Goal: Check status: Check status

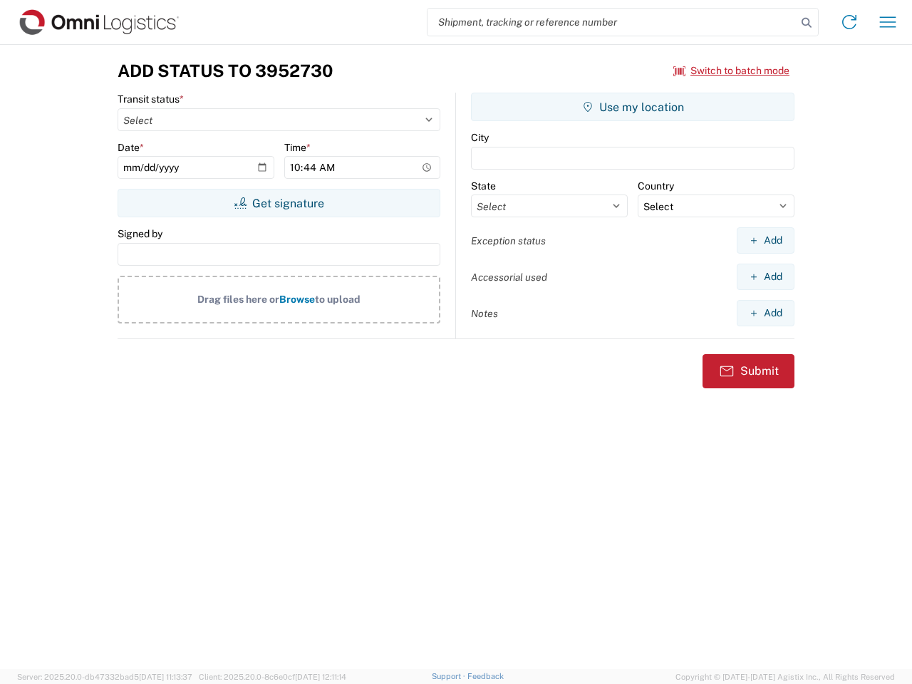
click at [612, 22] on input "search" at bounding box center [612, 22] width 369 height 27
click at [807, 23] on icon at bounding box center [807, 23] width 20 height 20
click at [850, 22] on icon at bounding box center [849, 22] width 23 height 23
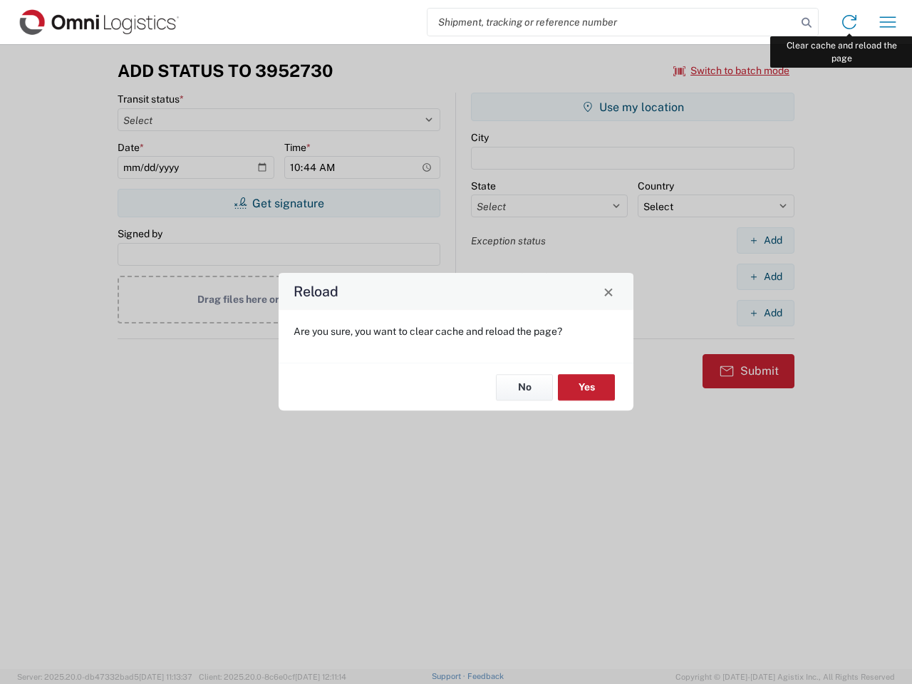
click at [888, 22] on div "Reload Are you sure, you want to clear cache and reload the page? No Yes" at bounding box center [456, 342] width 912 height 684
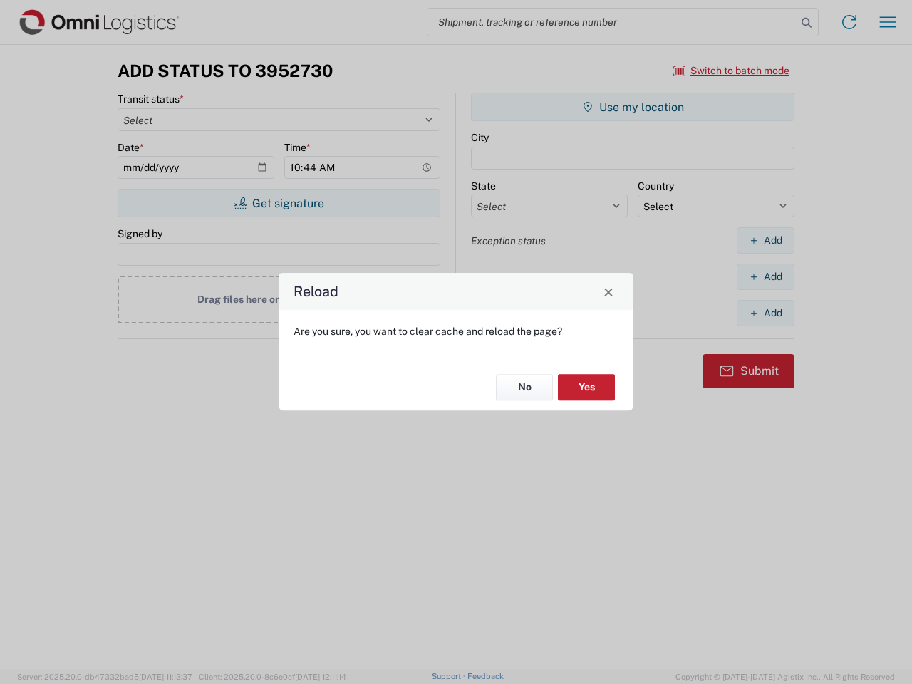
click at [732, 71] on div "Reload Are you sure, you want to clear cache and reload the page? No Yes" at bounding box center [456, 342] width 912 height 684
click at [279, 203] on div "Reload Are you sure, you want to clear cache and reload the page? No Yes" at bounding box center [456, 342] width 912 height 684
click at [633, 107] on div "Reload Are you sure, you want to clear cache and reload the page? No Yes" at bounding box center [456, 342] width 912 height 684
click at [766, 240] on div "Reload Are you sure, you want to clear cache and reload the page? No Yes" at bounding box center [456, 342] width 912 height 684
click at [766, 277] on div "Reload Are you sure, you want to clear cache and reload the page? No Yes" at bounding box center [456, 342] width 912 height 684
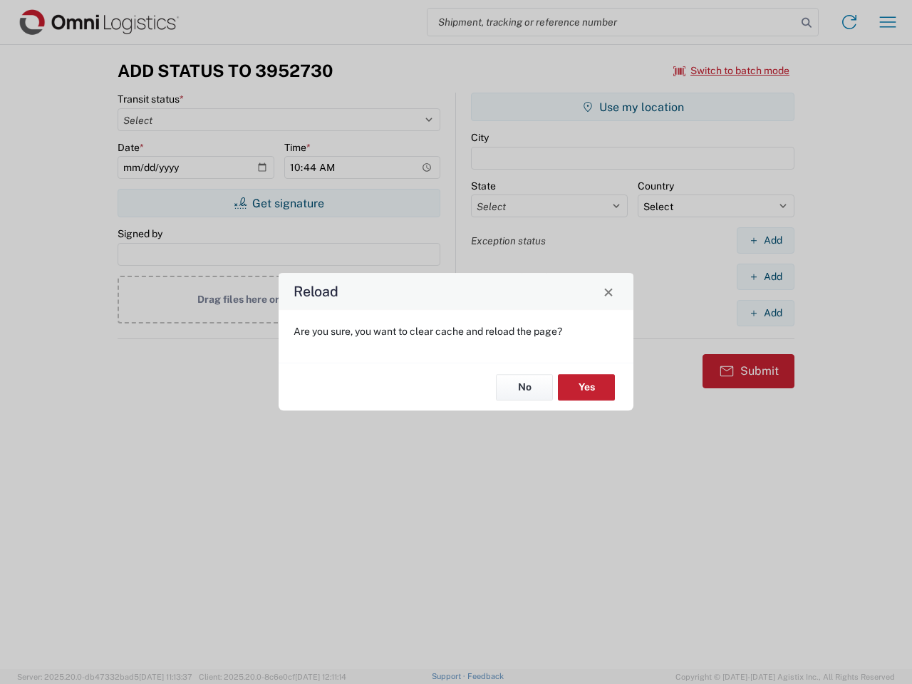
click at [766, 313] on div "Reload Are you sure, you want to clear cache and reload the page? No Yes" at bounding box center [456, 342] width 912 height 684
